Goal: Task Accomplishment & Management: Complete application form

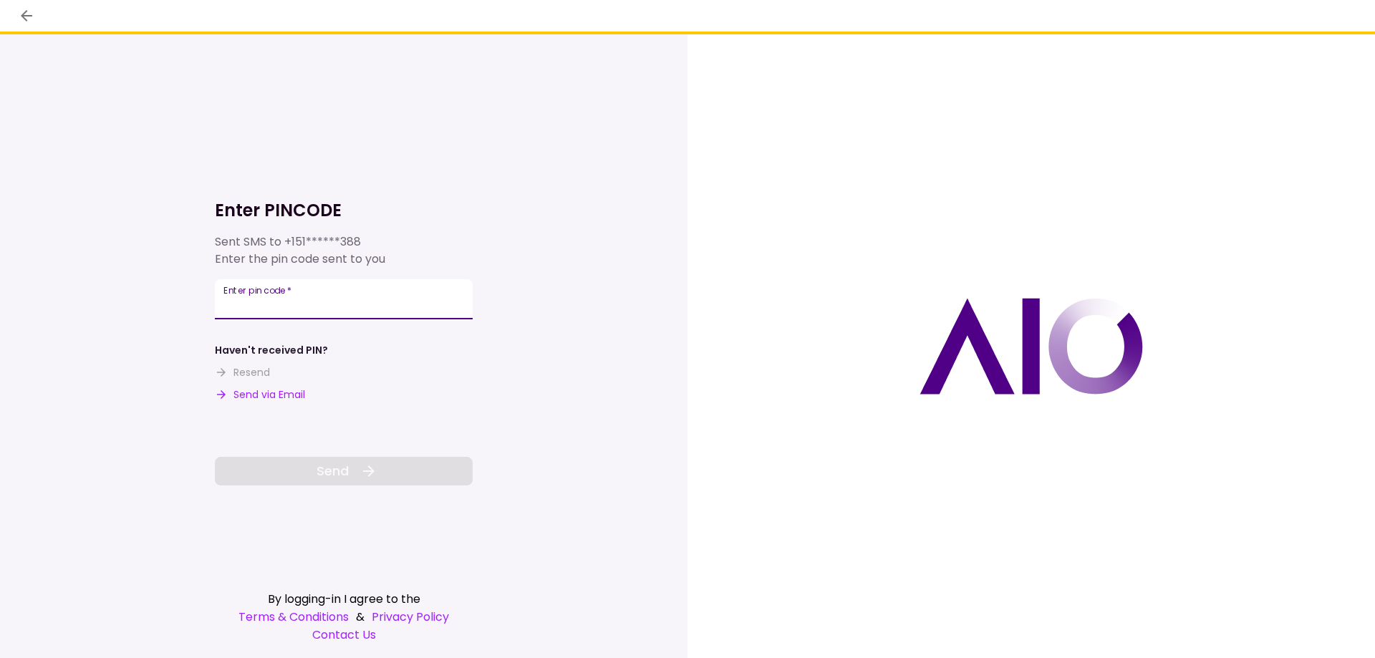
click at [367, 291] on input "Enter pin code   *" at bounding box center [344, 299] width 258 height 40
type input "******"
click at [358, 474] on button "Send" at bounding box center [344, 471] width 258 height 29
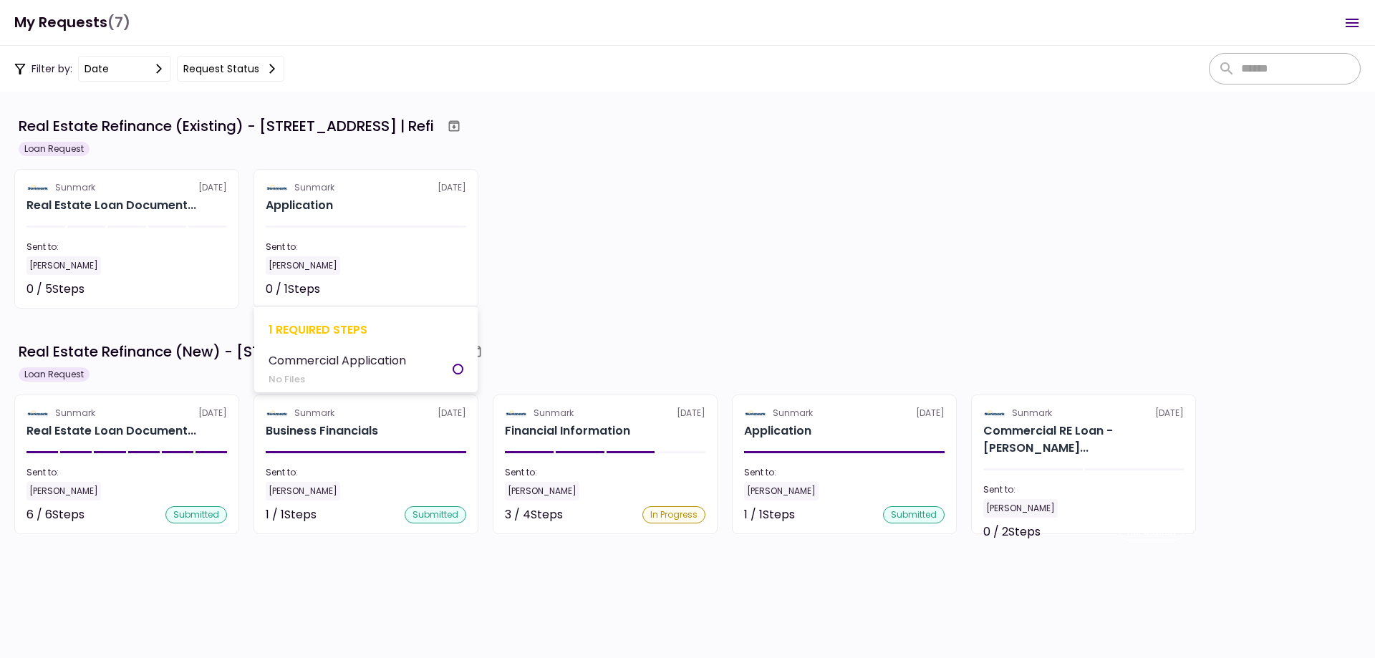
click at [342, 202] on div "Application" at bounding box center [366, 205] width 201 height 17
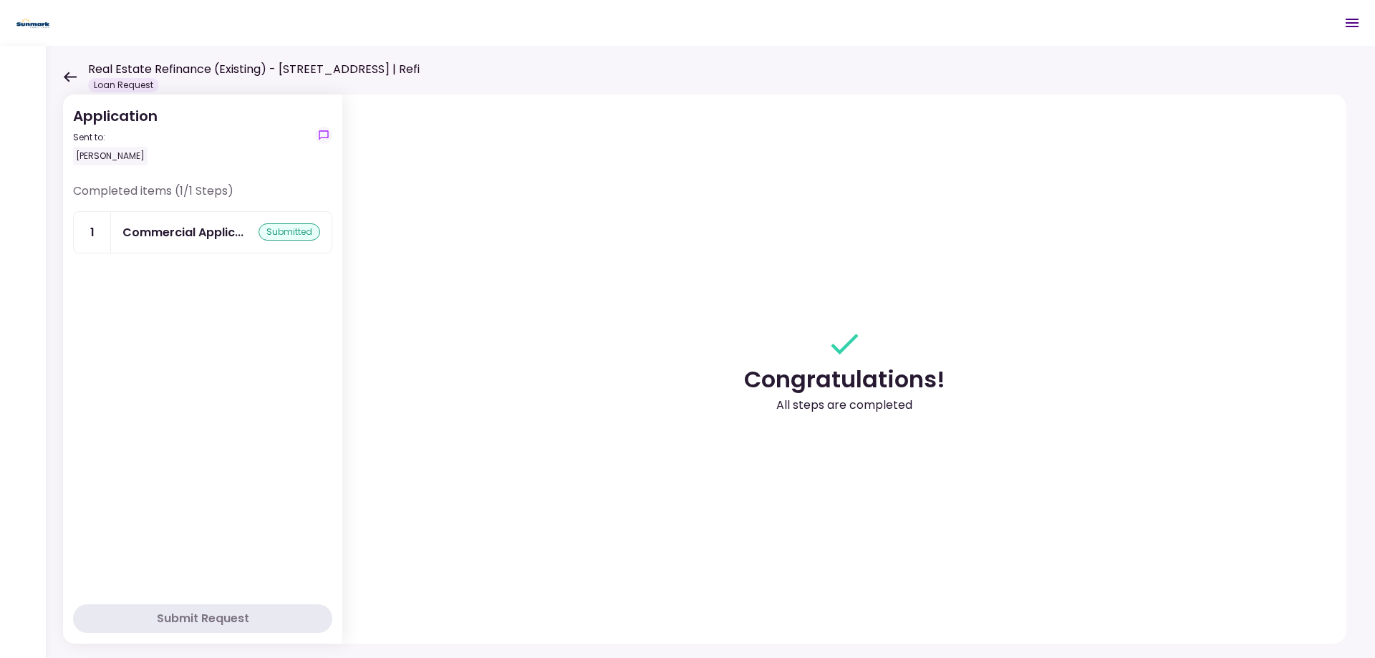
click at [76, 72] on icon at bounding box center [70, 77] width 14 height 11
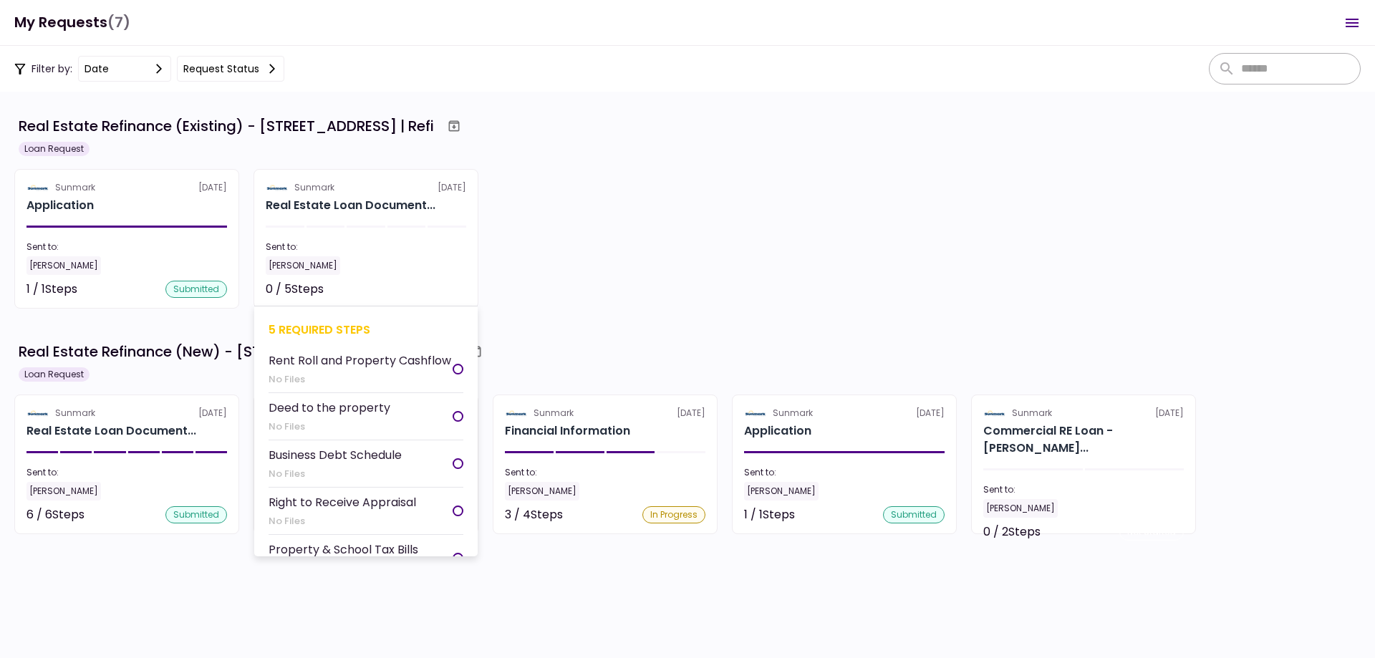
click at [355, 218] on section "Sunmark 27 Jul Real Estate Loan Document... Sent to: Amanda Done 0 / 5 Steps No…" at bounding box center [366, 239] width 225 height 140
